Goal: Find specific page/section: Find specific page/section

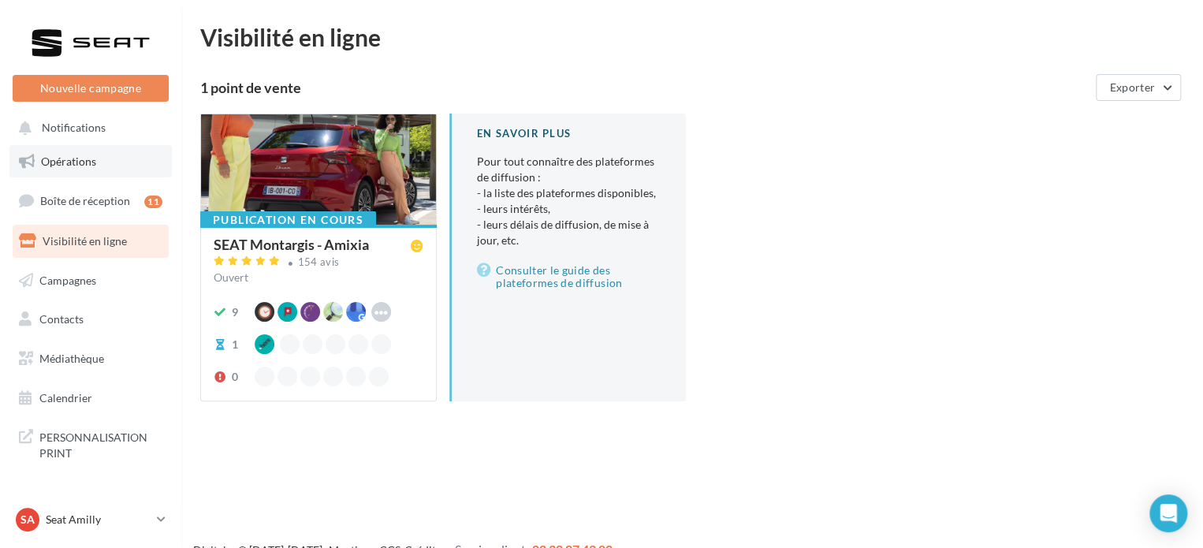
click at [69, 157] on span "Opérations" at bounding box center [68, 160] width 55 height 13
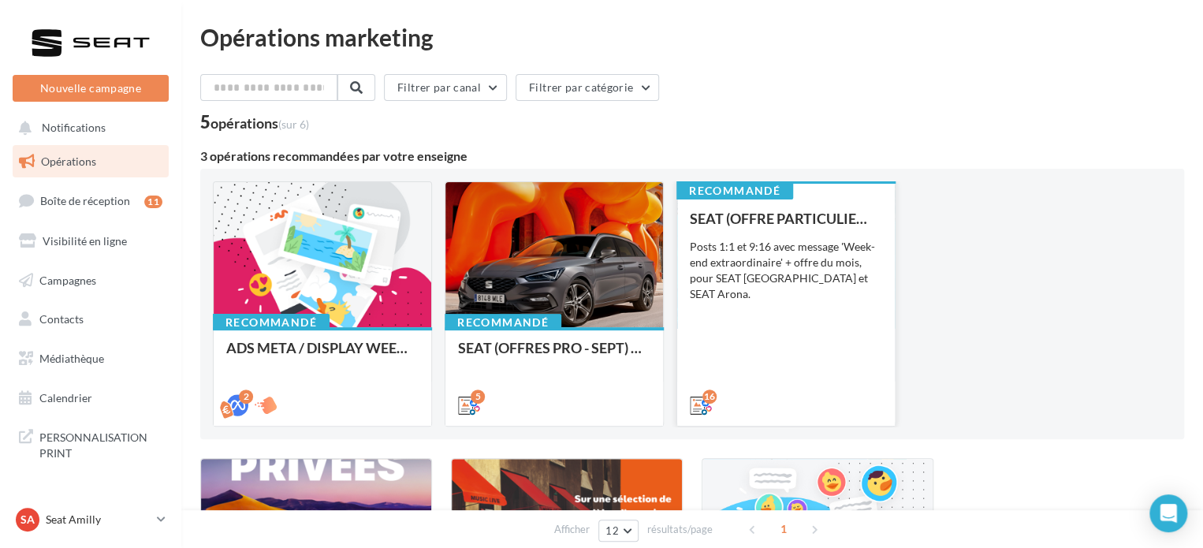
click at [768, 332] on div "SEAT (OFFRE PARTICULIER - SEPT) - SOCIAL MEDIA Posts 1:1 et 9:16 avec message '…" at bounding box center [786, 310] width 192 height 201
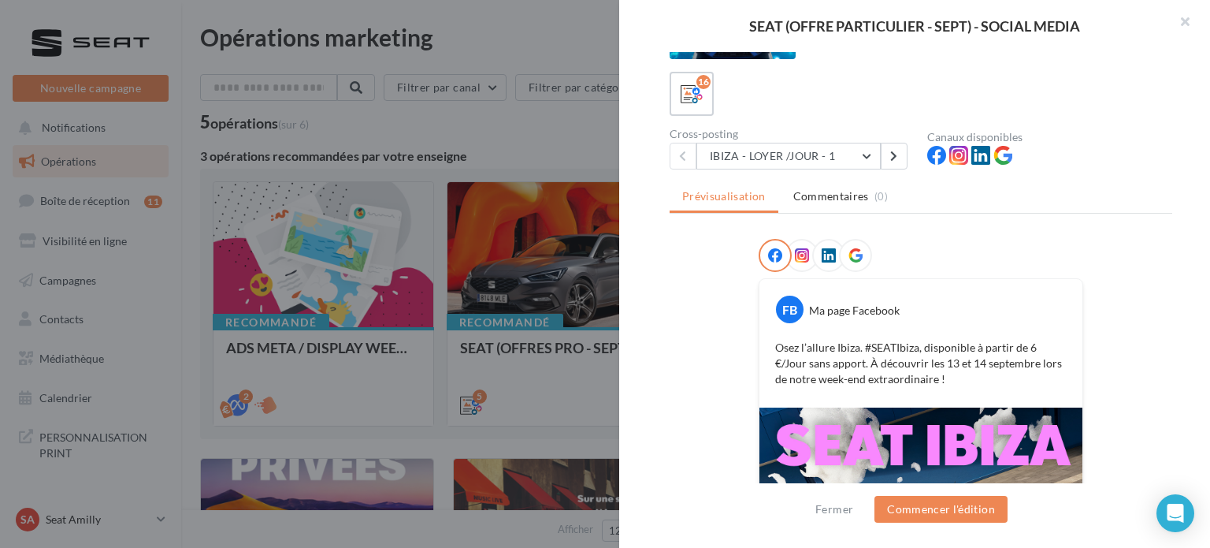
scroll to position [12, 0]
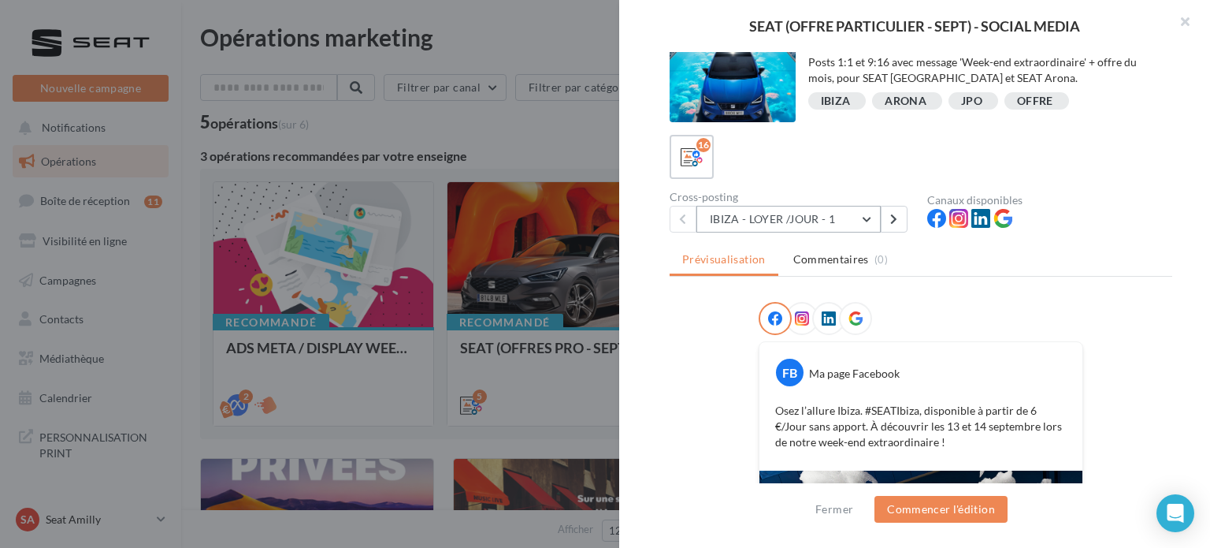
click at [823, 221] on button "IBIZA - LOYER /JOUR - 1" at bounding box center [789, 219] width 184 height 27
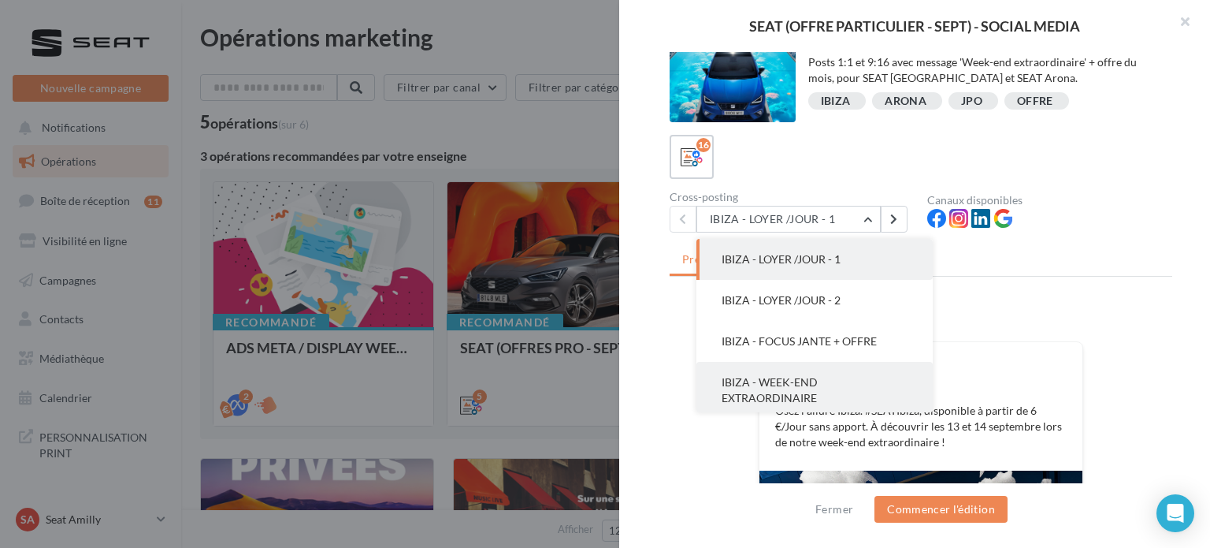
click at [813, 394] on span "IBIZA - WEEK-END EXTRAORDINAIRE" at bounding box center [770, 389] width 96 height 29
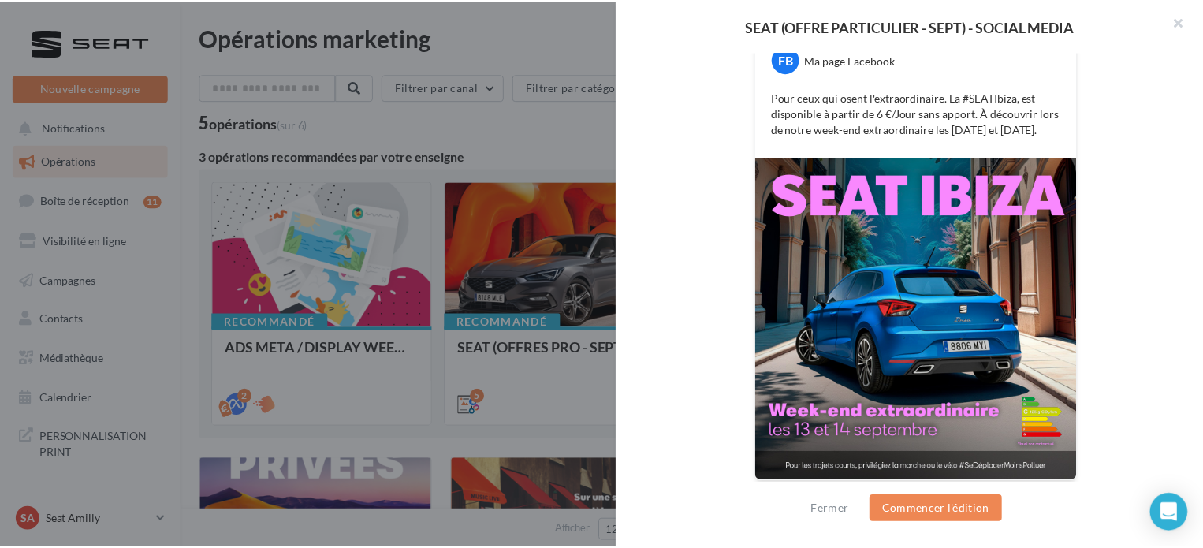
scroll to position [327, 0]
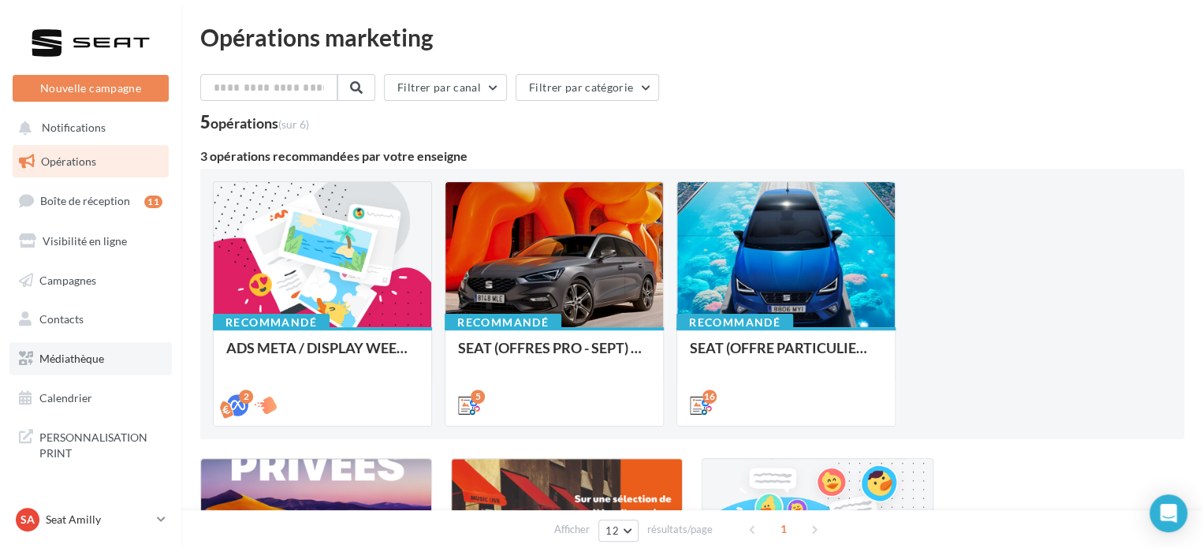
click at [88, 359] on span "Médiathèque" at bounding box center [71, 357] width 65 height 13
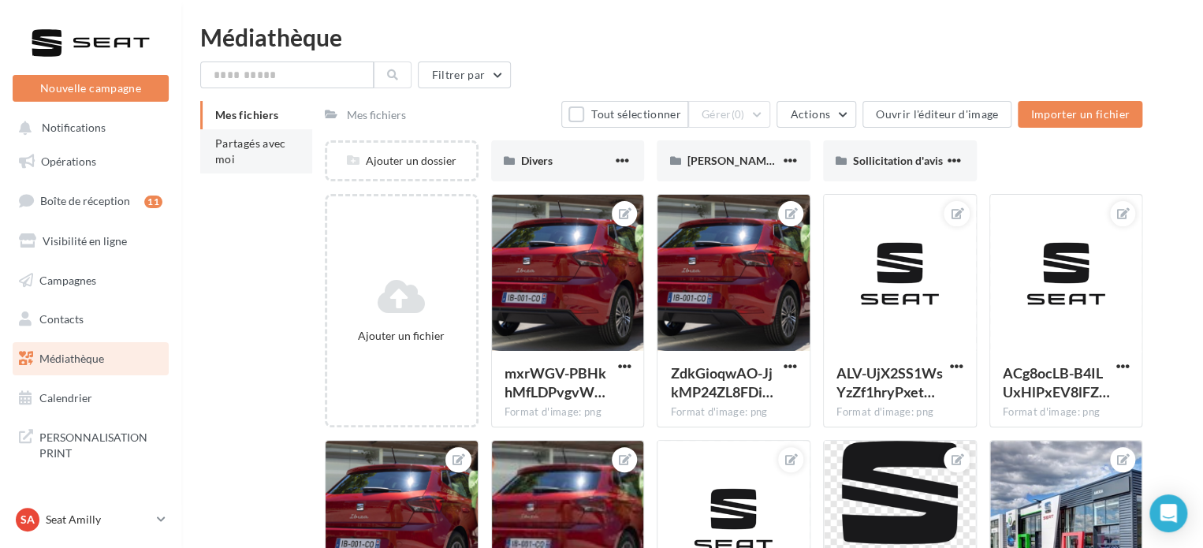
click at [231, 154] on span "Partagés avec moi" at bounding box center [250, 150] width 71 height 29
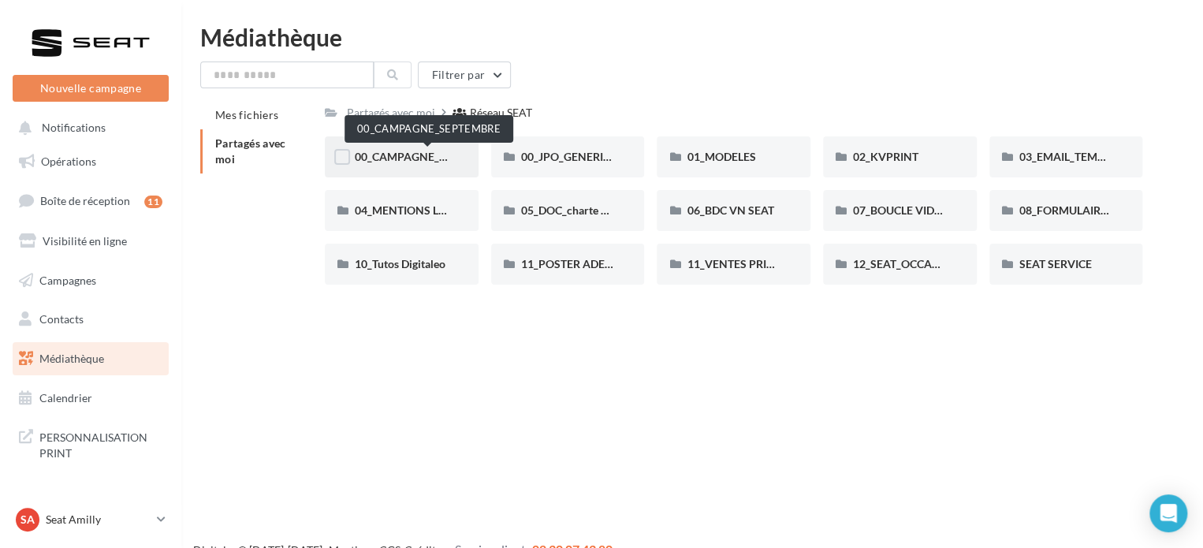
click at [403, 160] on span "00_CAMPAGNE_SEPTEMBRE" at bounding box center [428, 156] width 147 height 13
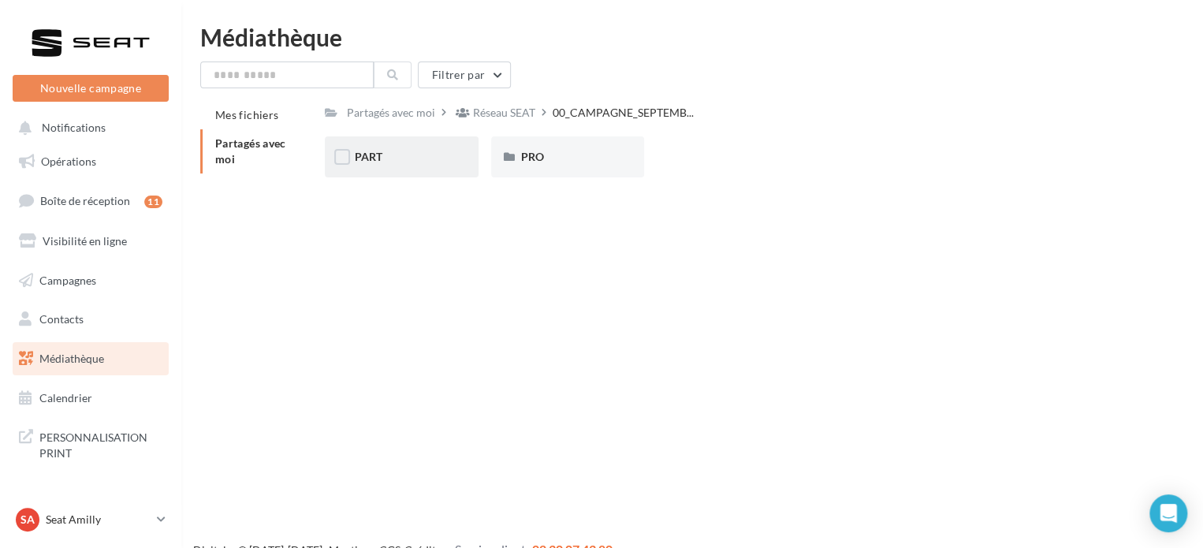
click at [403, 160] on div "PART" at bounding box center [402, 157] width 94 height 16
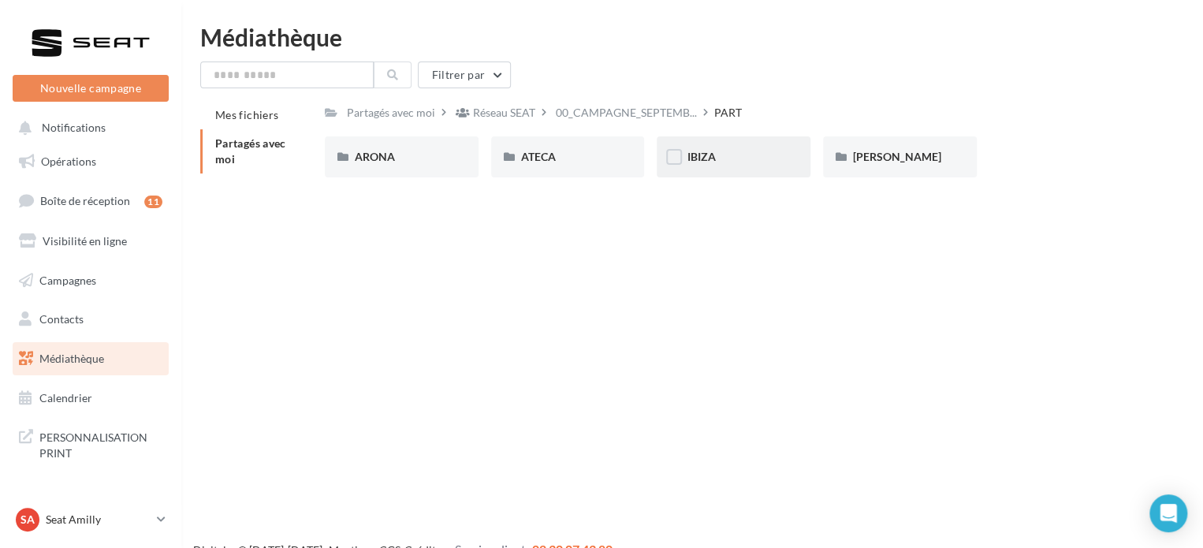
click at [757, 154] on div "IBIZA" at bounding box center [733, 157] width 94 height 16
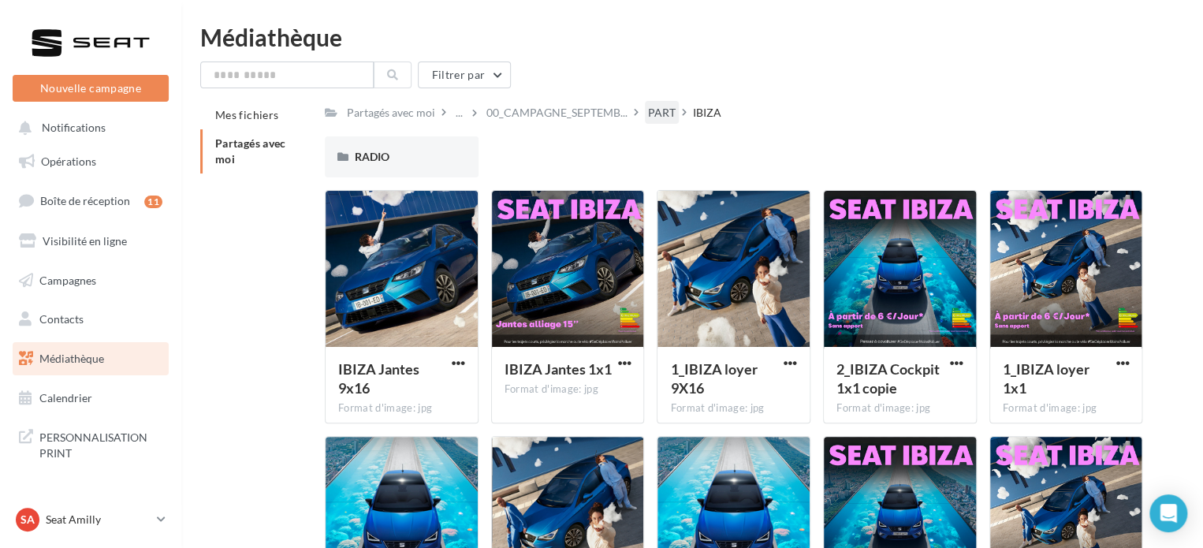
click at [657, 108] on div "PART" at bounding box center [662, 113] width 28 height 16
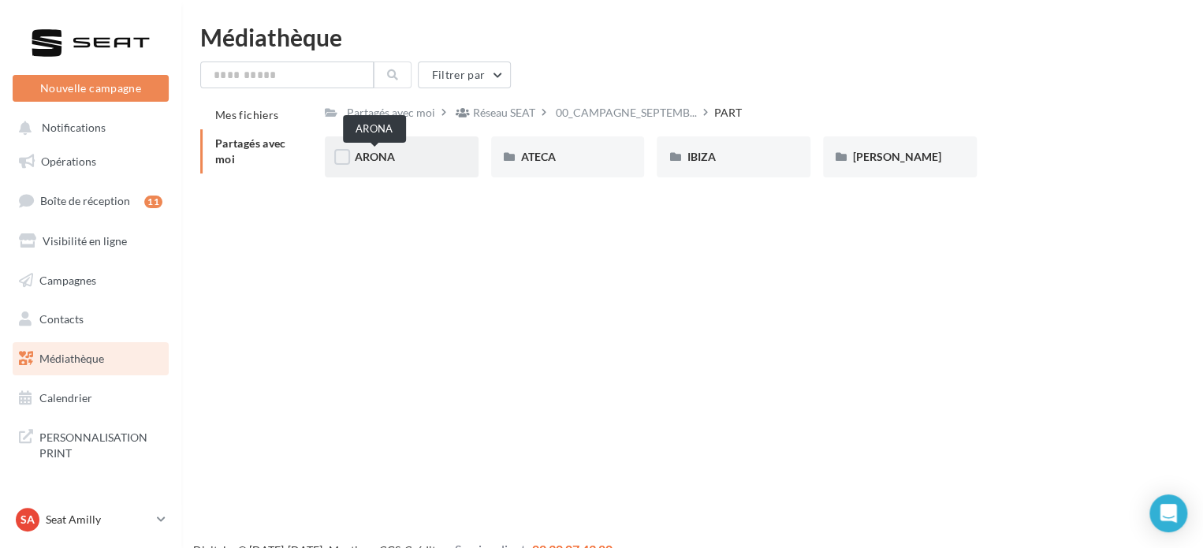
click at [369, 160] on span "ARONA" at bounding box center [375, 156] width 40 height 13
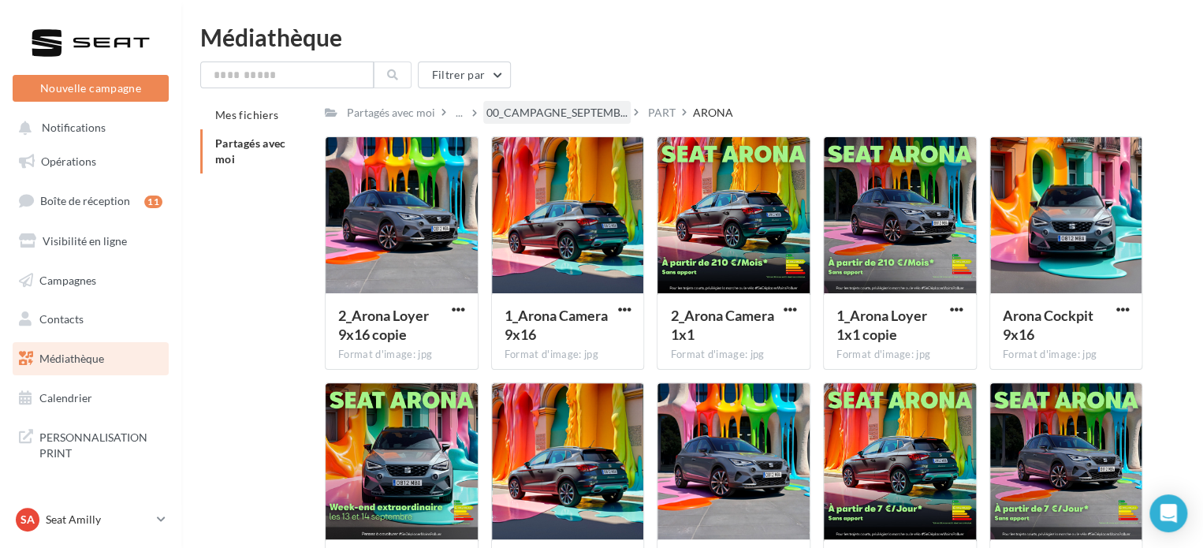
click at [552, 104] on div "00_CAMPAGNE_SEPTEMB..." at bounding box center [556, 112] width 147 height 23
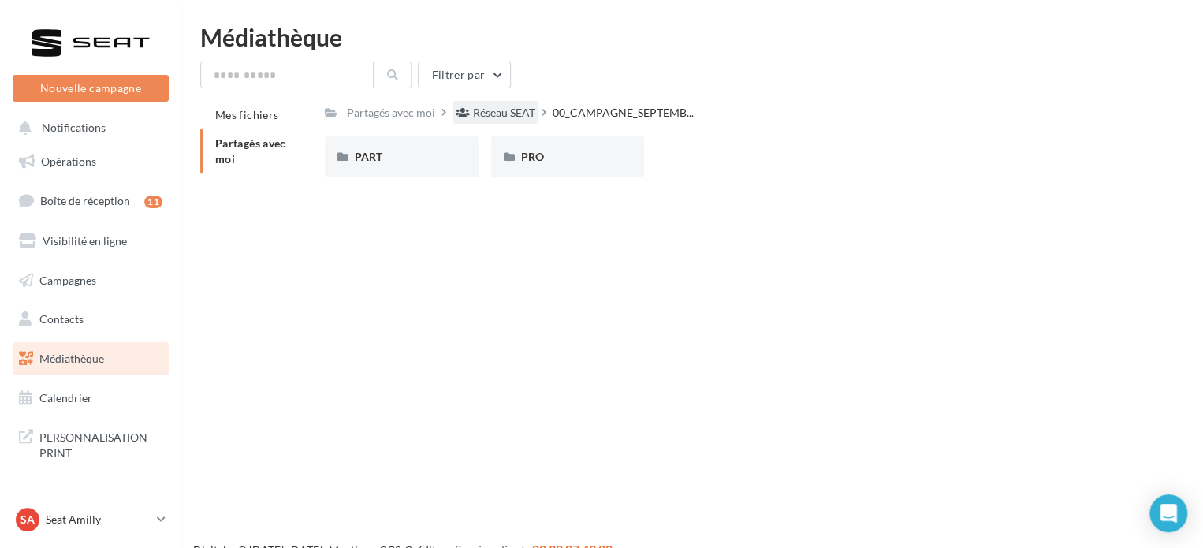
click at [491, 117] on div "Réseau SEAT" at bounding box center [504, 113] width 62 height 16
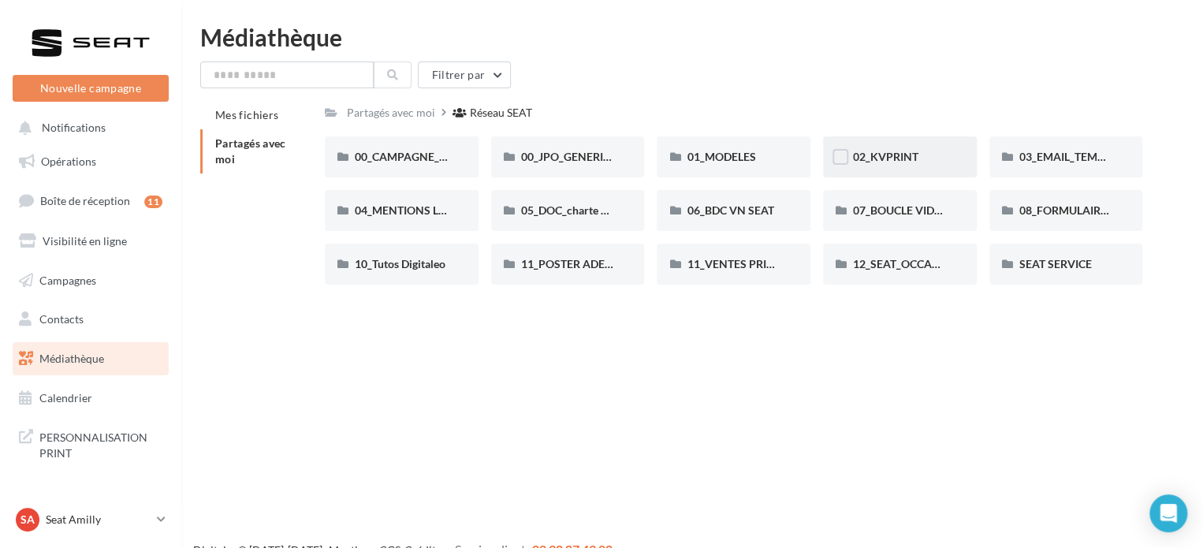
click at [884, 166] on div "02_KVPRINT" at bounding box center [900, 156] width 154 height 41
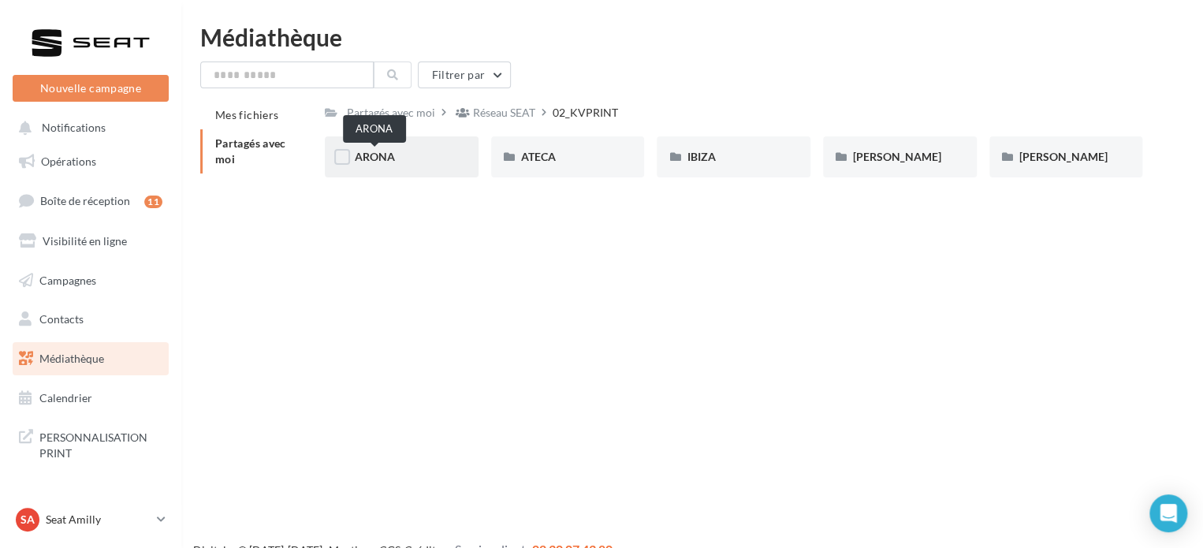
click at [388, 157] on span "ARONA" at bounding box center [375, 156] width 40 height 13
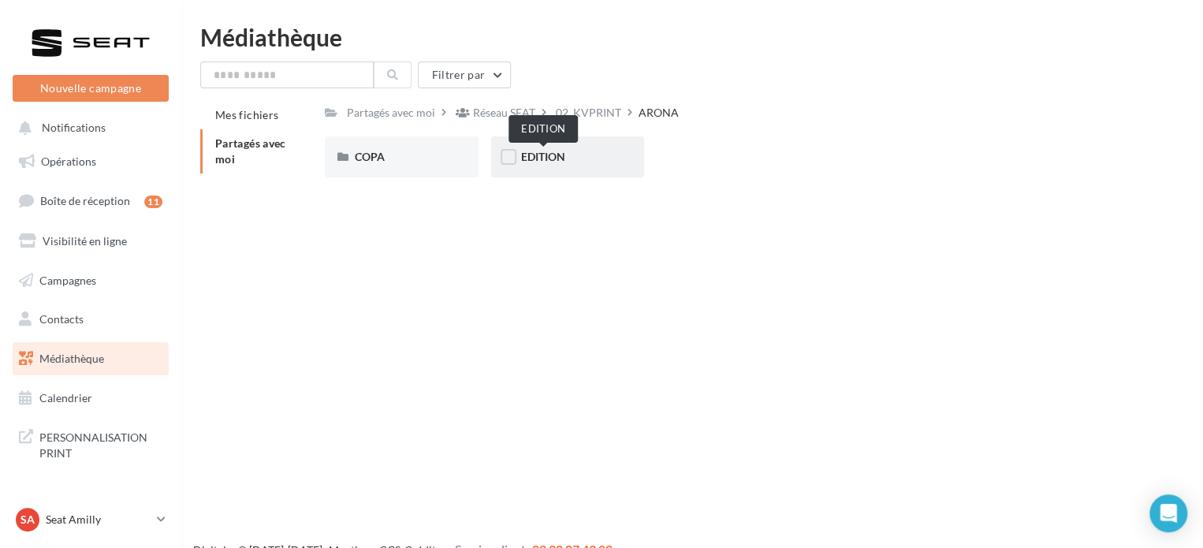
click at [553, 160] on span "EDITION" at bounding box center [543, 156] width 44 height 13
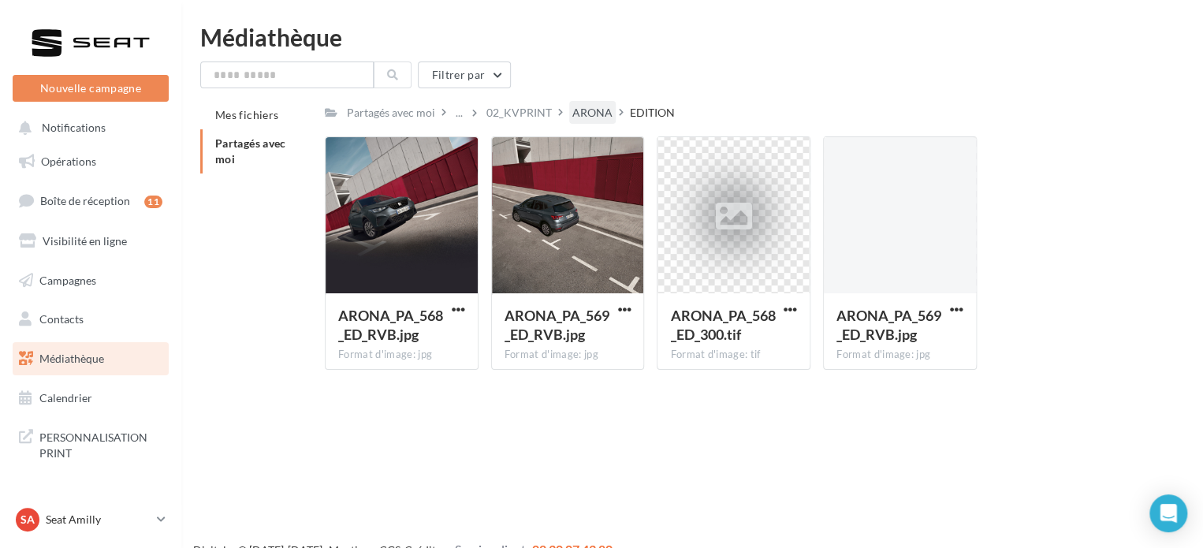
click at [593, 113] on div "ARONA" at bounding box center [592, 113] width 40 height 16
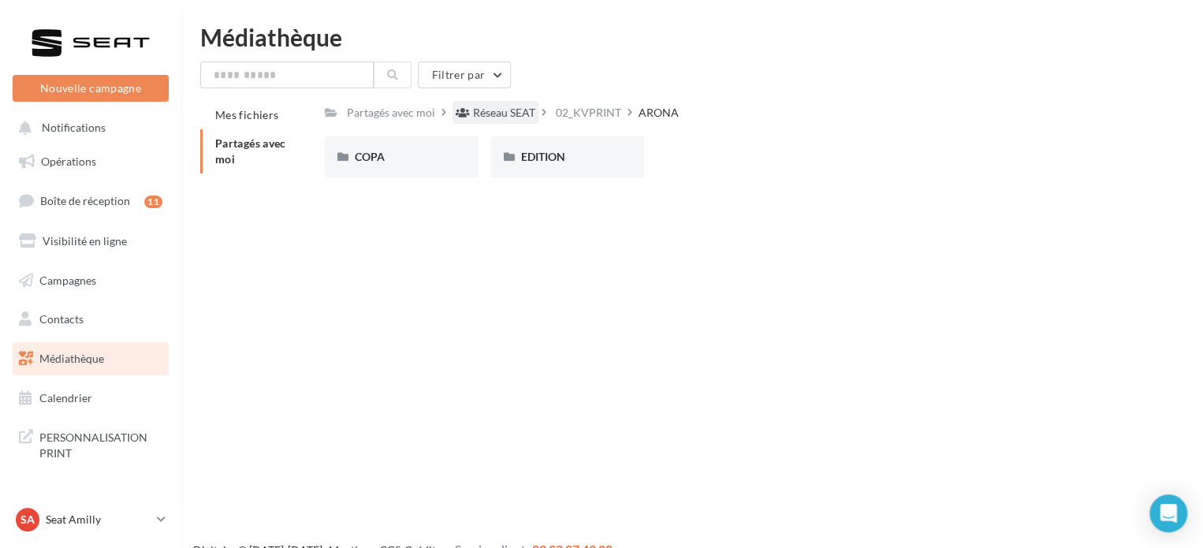
click at [507, 113] on div "Réseau SEAT" at bounding box center [504, 113] width 62 height 16
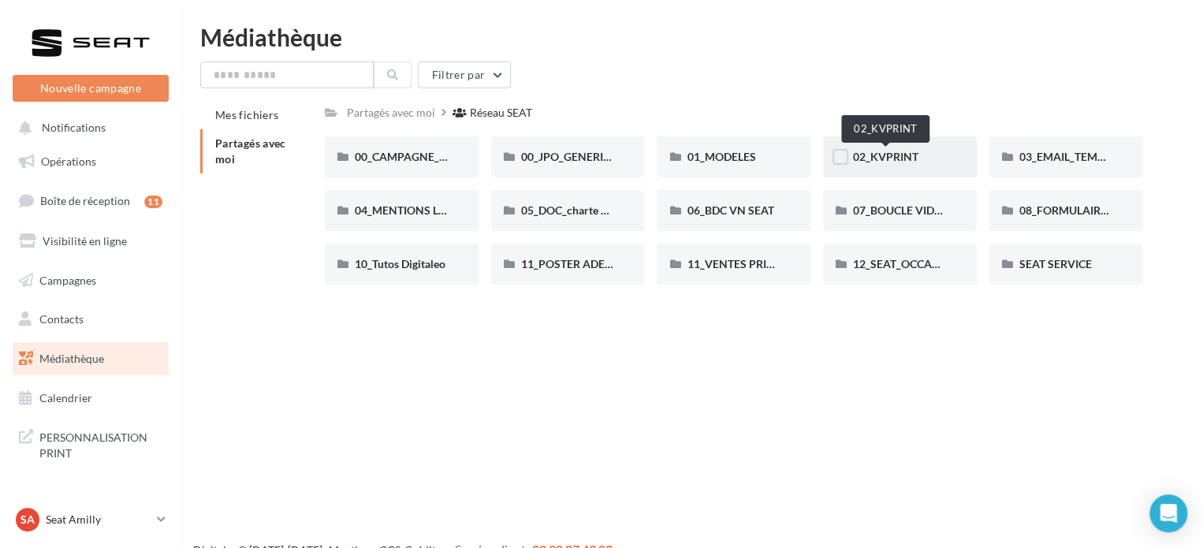
click at [892, 155] on span "02_KVPRINT" at bounding box center [885, 156] width 65 height 13
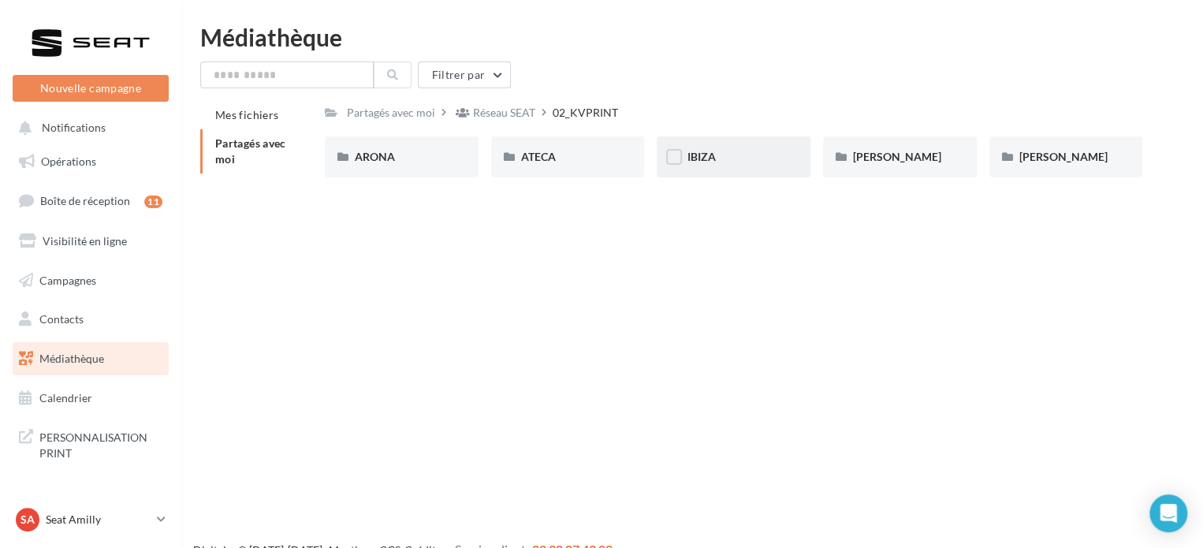
click at [723, 150] on div "IBIZA" at bounding box center [733, 157] width 94 height 16
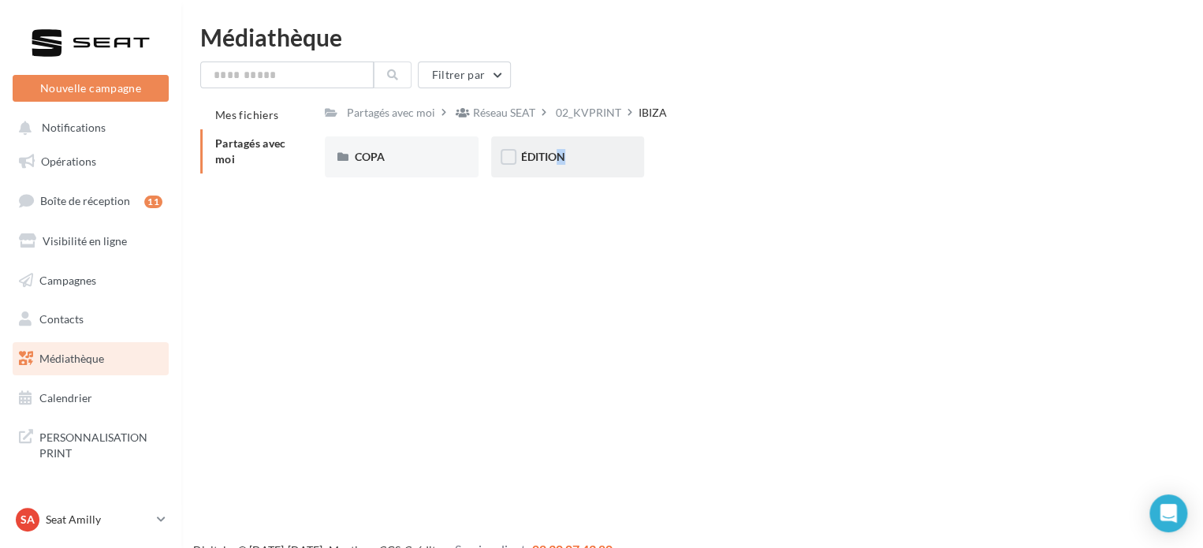
click at [548, 147] on div "ÉDITION" at bounding box center [568, 156] width 154 height 41
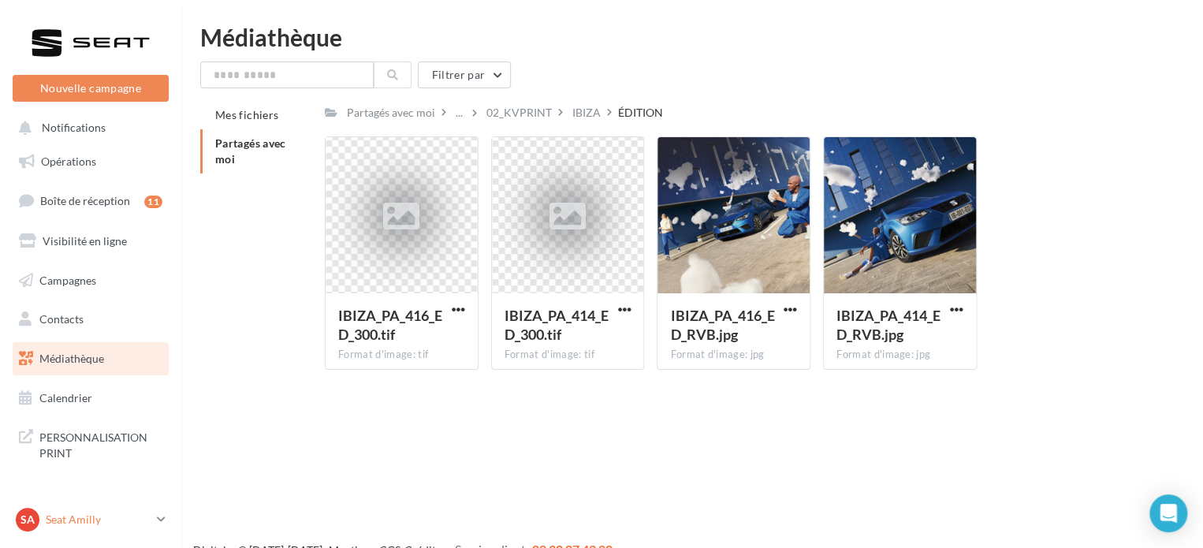
click at [85, 515] on p "Seat Amilly" at bounding box center [98, 519] width 105 height 16
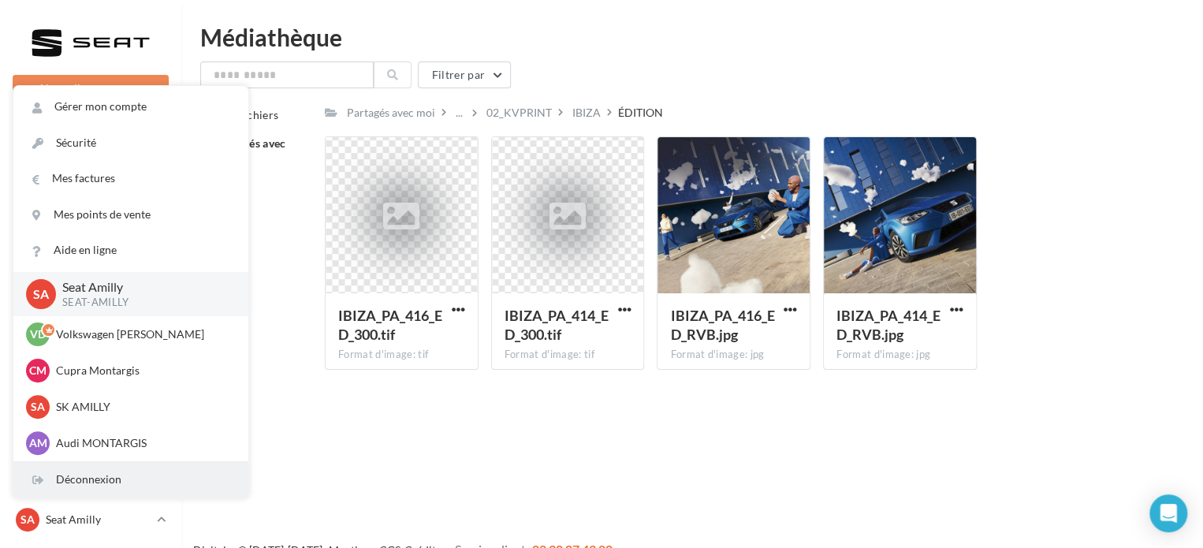
click at [99, 485] on div "Déconnexion" at bounding box center [130, 479] width 235 height 35
